Goal: Check status

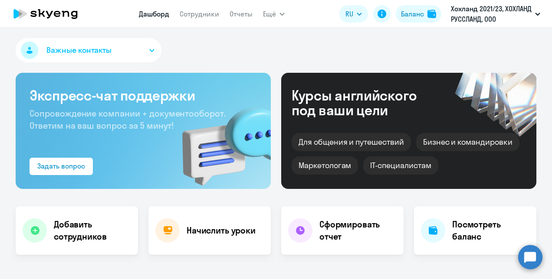
select select "30"
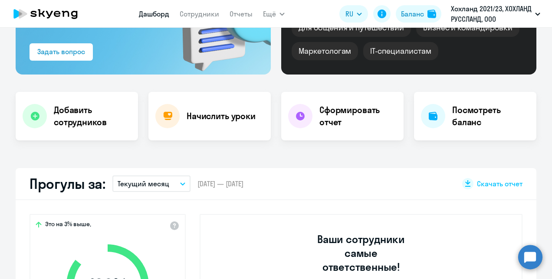
scroll to position [173, 0]
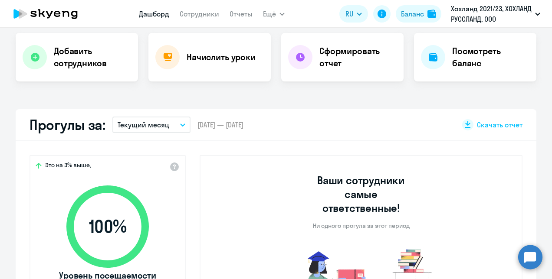
click at [533, 252] on circle at bounding box center [530, 257] width 24 height 24
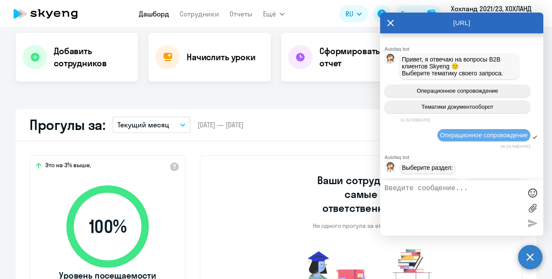
scroll to position [9484, 0]
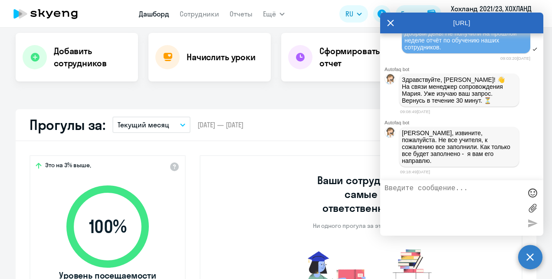
click at [389, 27] on icon at bounding box center [390, 23] width 7 height 21
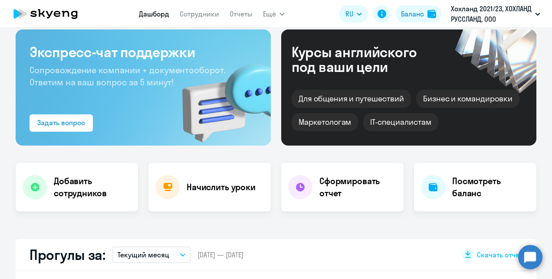
scroll to position [13, 0]
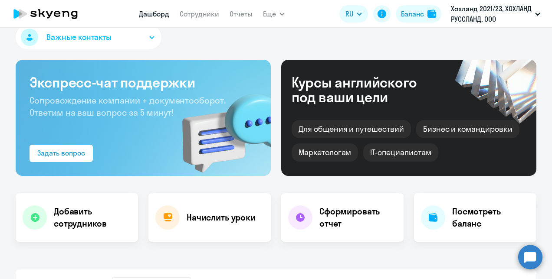
select select "30"
